Goal: Information Seeking & Learning: Learn about a topic

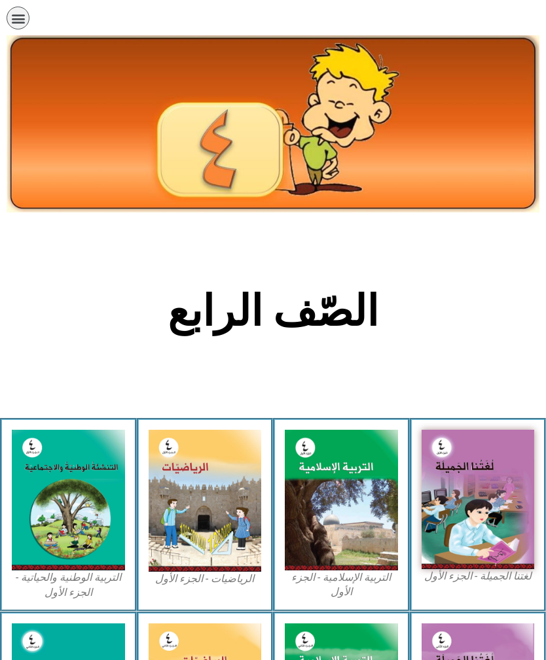
scroll to position [380, 0]
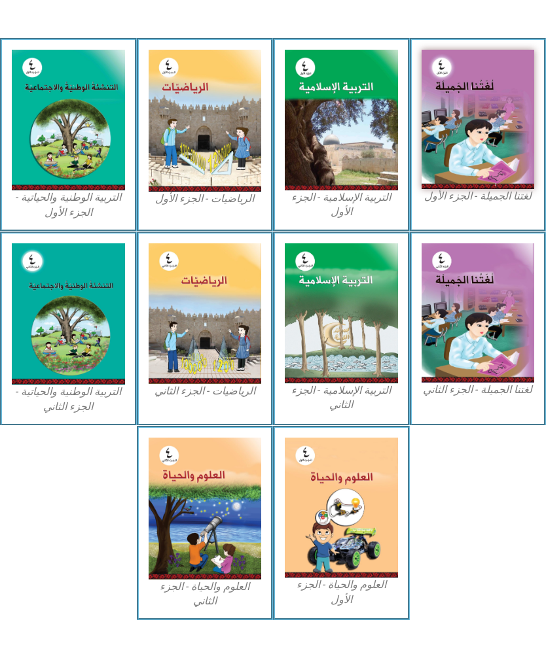
click at [206, 160] on img at bounding box center [204, 120] width 113 height 141
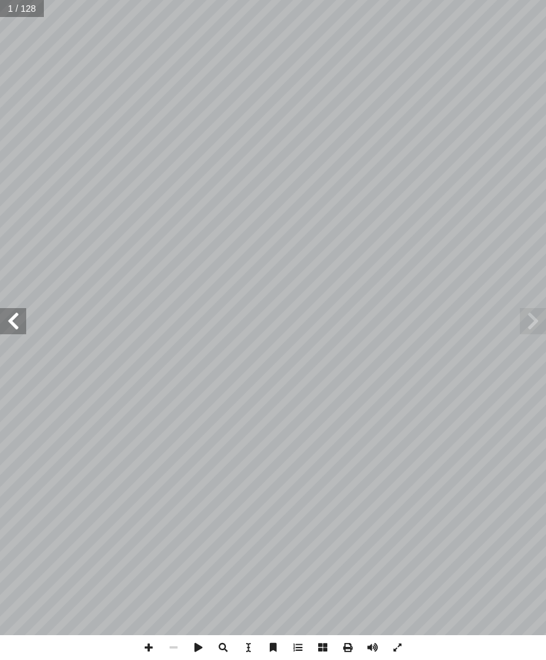
click at [17, 317] on span at bounding box center [13, 321] width 26 height 26
click at [16, 316] on span at bounding box center [13, 321] width 26 height 26
click at [21, 319] on span at bounding box center [13, 321] width 26 height 26
click at [18, 318] on span at bounding box center [13, 321] width 26 height 26
click at [18, 319] on span at bounding box center [13, 321] width 26 height 26
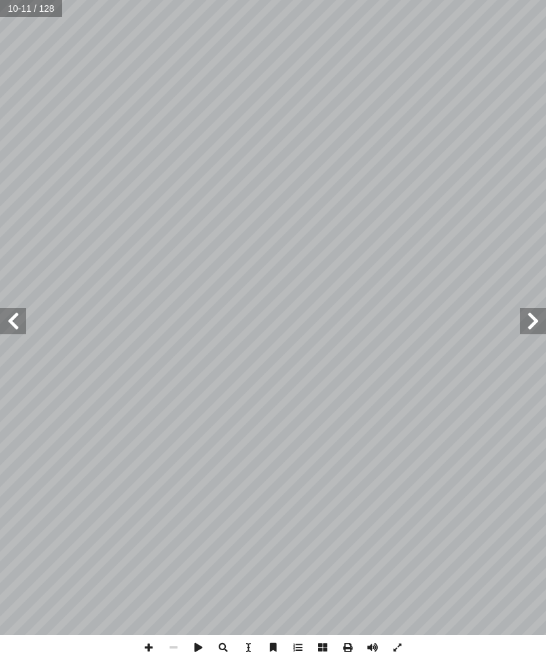
click at [16, 315] on span at bounding box center [13, 321] width 26 height 26
click at [13, 322] on span at bounding box center [13, 321] width 26 height 26
click at [11, 324] on span at bounding box center [13, 321] width 26 height 26
click at [12, 319] on span at bounding box center [13, 321] width 26 height 26
click at [18, 324] on span at bounding box center [13, 321] width 26 height 26
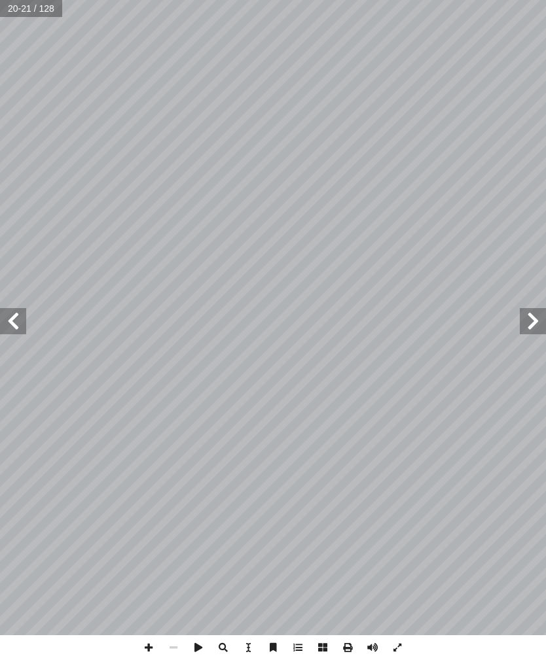
click at [18, 320] on span at bounding box center [13, 321] width 26 height 26
click at [13, 317] on span at bounding box center [13, 321] width 26 height 26
click at [9, 320] on span at bounding box center [13, 321] width 26 height 26
click at [16, 326] on span at bounding box center [13, 321] width 26 height 26
click at [18, 324] on span at bounding box center [13, 321] width 26 height 26
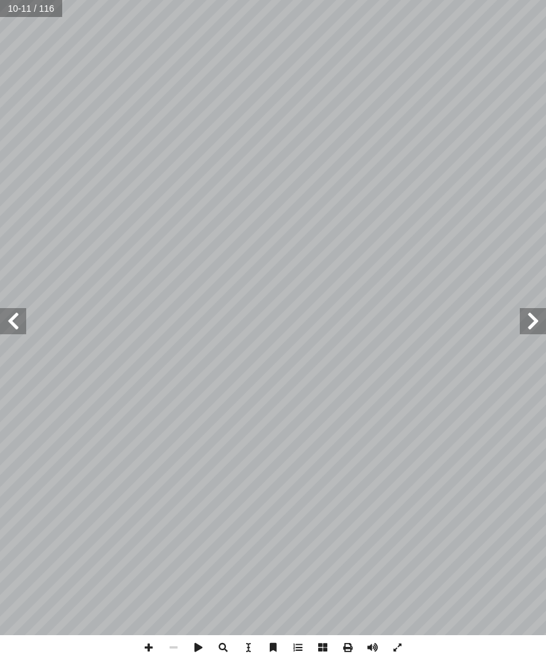
click at [24, 319] on span at bounding box center [13, 321] width 26 height 26
click at [16, 324] on span at bounding box center [13, 321] width 26 height 26
click at [21, 323] on span at bounding box center [13, 321] width 26 height 26
click at [18, 324] on span at bounding box center [13, 321] width 26 height 26
click at [22, 328] on span at bounding box center [13, 321] width 26 height 26
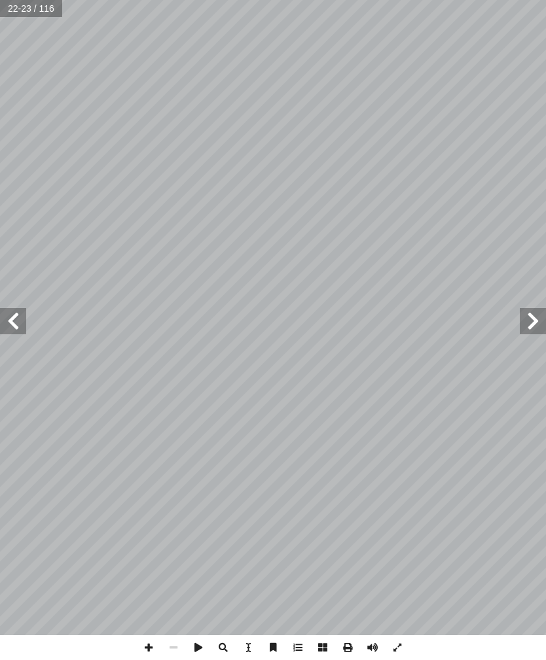
click at [21, 329] on span at bounding box center [13, 321] width 26 height 26
